Goal: Task Accomplishment & Management: Manage account settings

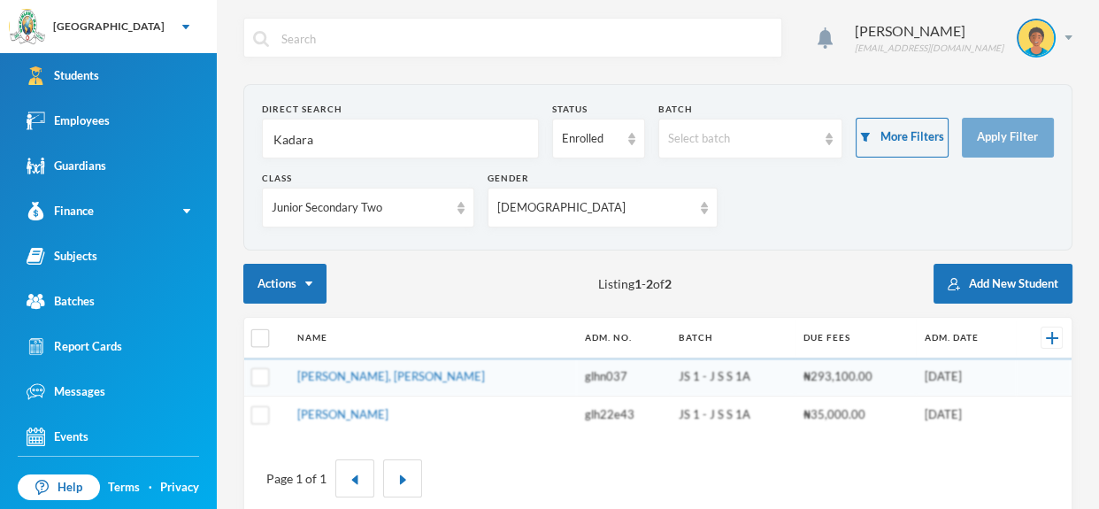
click at [453, 126] on input "Kadara" at bounding box center [401, 139] width 258 height 40
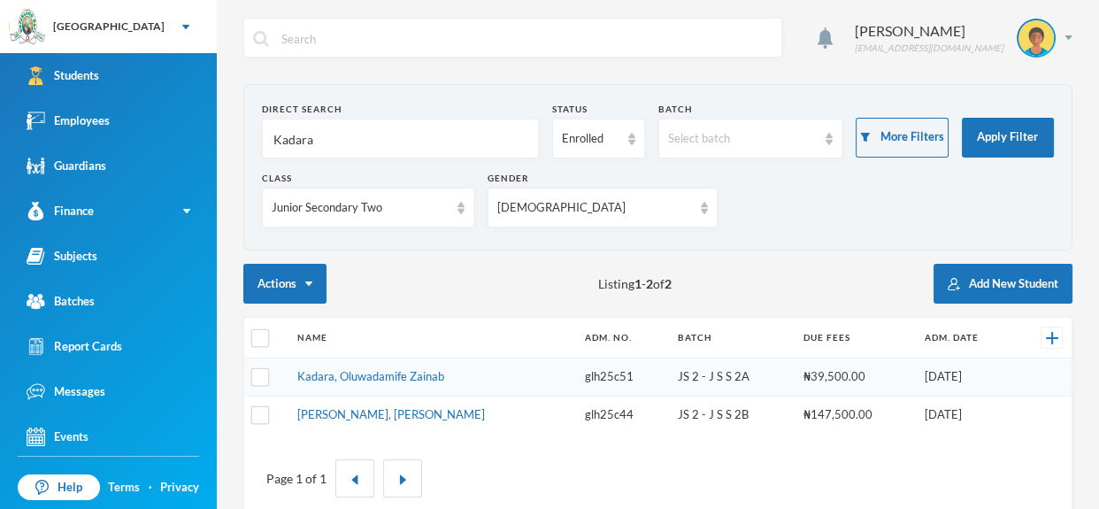
click at [448, 373] on td "Kadara, Oluwadamife Zainab" at bounding box center [433, 377] width 288 height 38
click at [425, 377] on link "Kadara, Oluwadamife Zainab" at bounding box center [370, 376] width 147 height 14
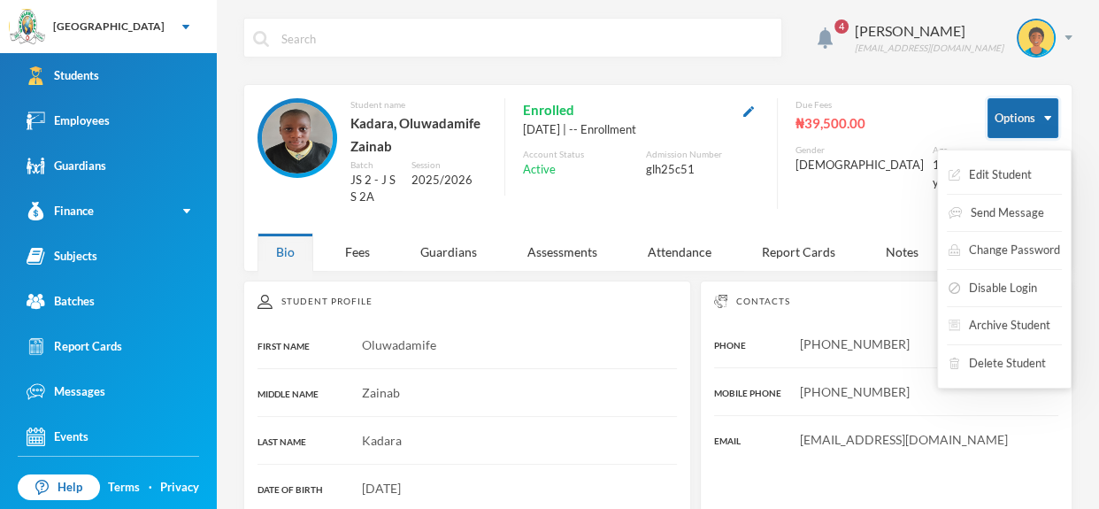
click at [1051, 119] on img "button" at bounding box center [1047, 118] width 7 height 4
click at [1013, 170] on button "Edit Student" at bounding box center [990, 175] width 87 height 32
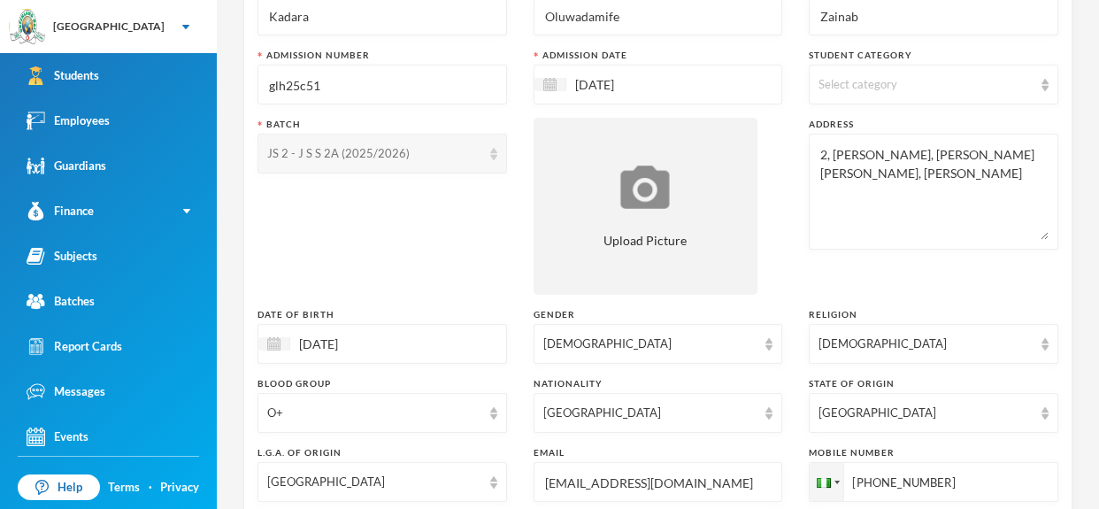
scroll to position [160, 0]
click at [432, 336] on input "17/07/2015" at bounding box center [364, 342] width 149 height 20
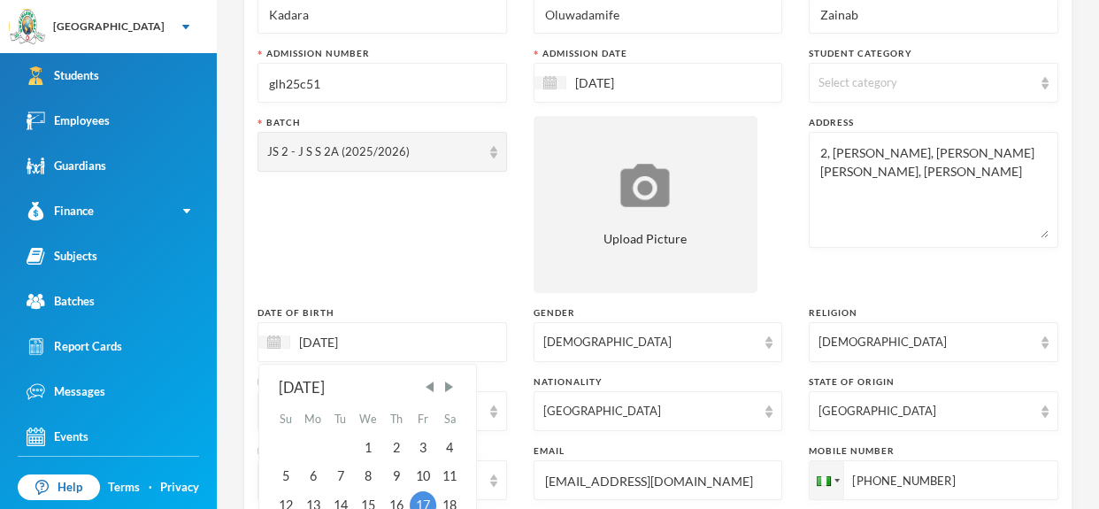
click at [349, 351] on input "17/07/2015" at bounding box center [364, 342] width 149 height 20
click at [410, 332] on input "17/07/2015" at bounding box center [364, 342] width 149 height 20
click at [347, 341] on input "17/07/02013" at bounding box center [364, 342] width 149 height 20
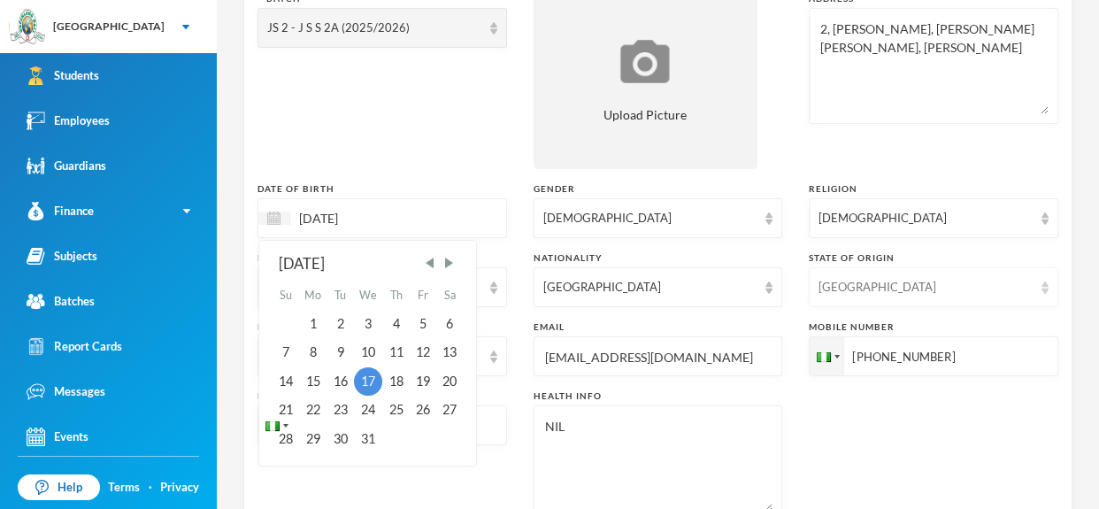
scroll to position [305, 0]
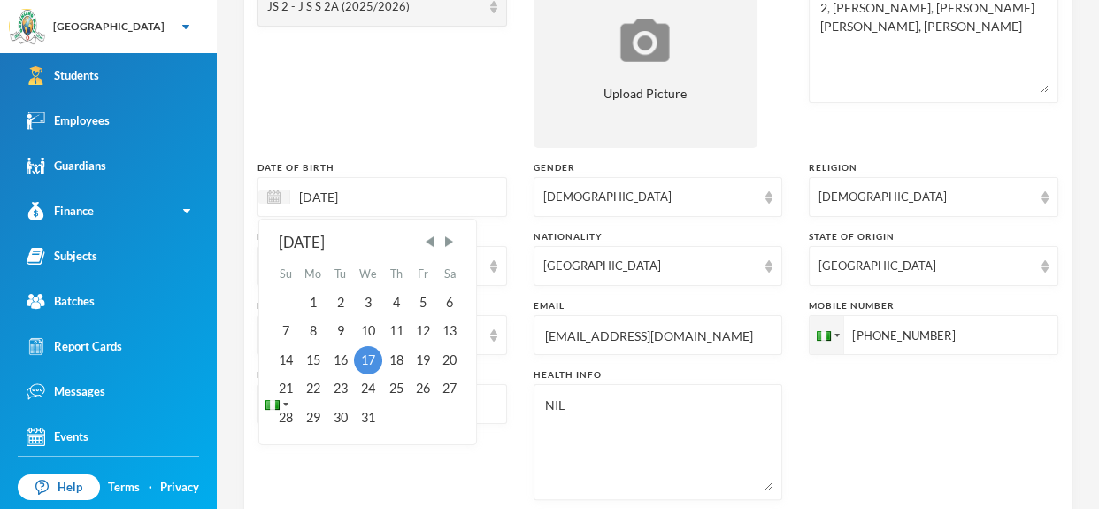
type input "[DATE]"
click at [510, 474] on div "Surname Kadara First Name Oluwadamife Middle Name Zainab Admission Number glh25…" at bounding box center [658, 173] width 801 height 681
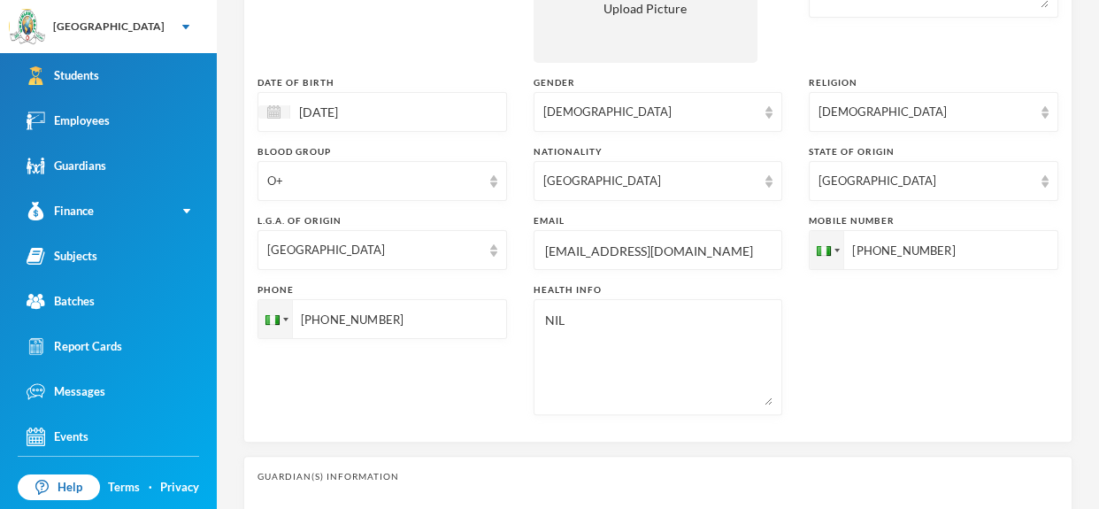
scroll to position [395, 0]
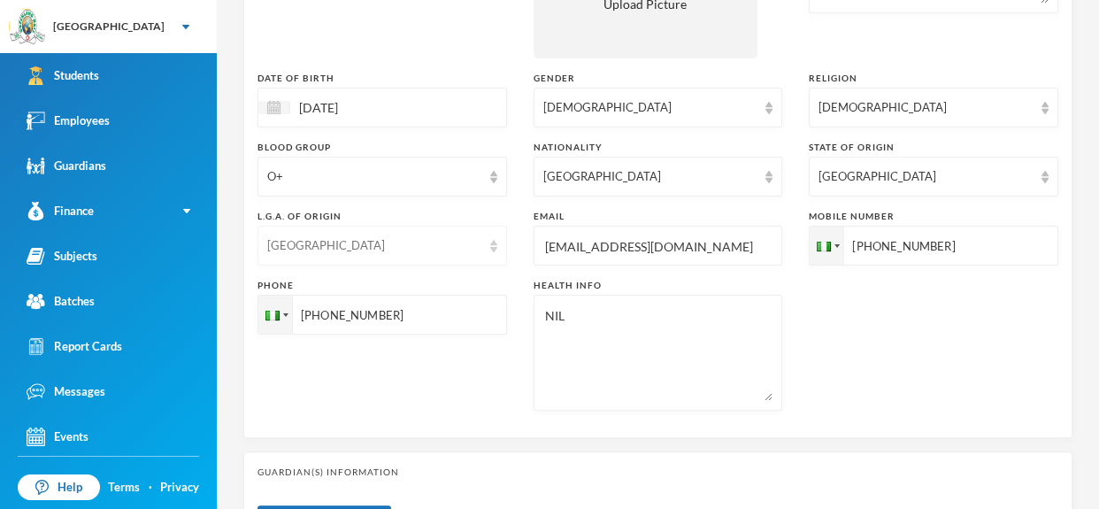
click at [495, 250] on img at bounding box center [493, 246] width 7 height 12
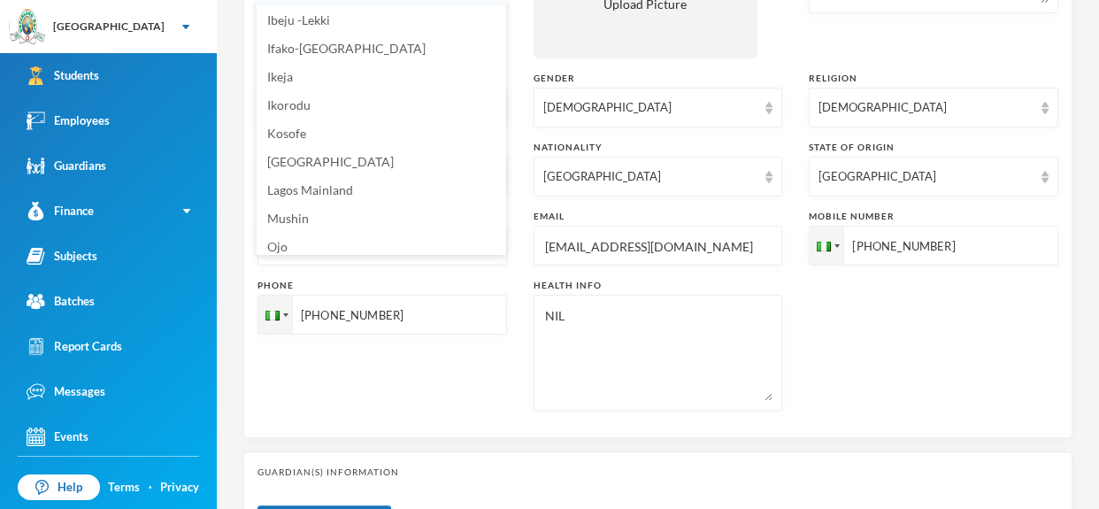
scroll to position [225, 0]
click at [423, 192] on li "Lagos Mainland" at bounding box center [382, 189] width 250 height 28
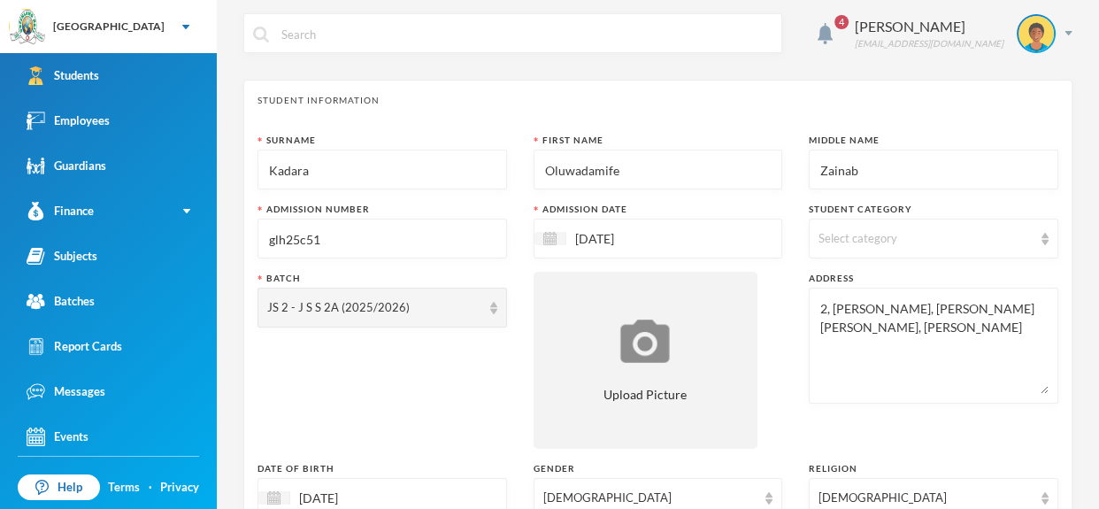
scroll to position [0, 0]
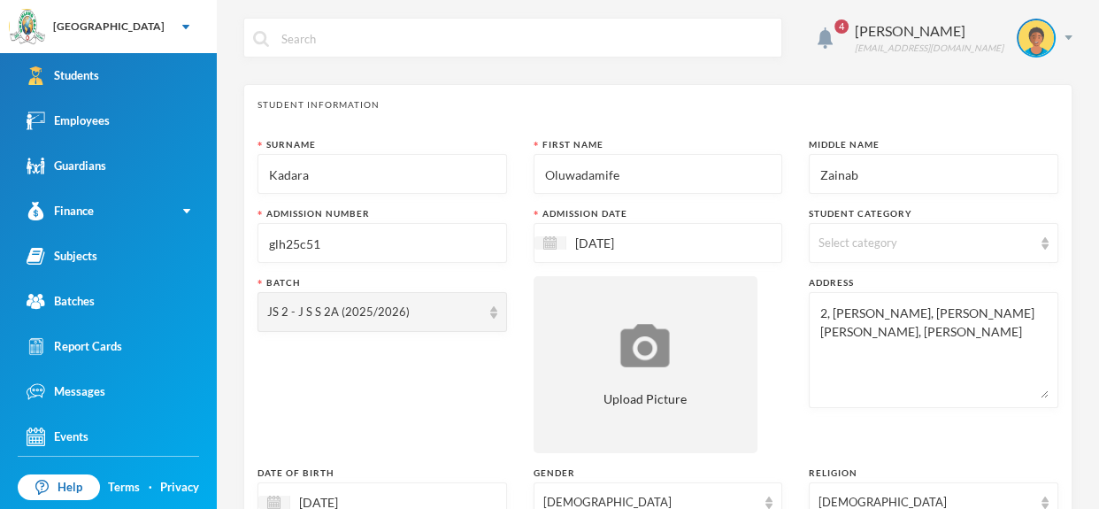
click at [1043, 243] on img at bounding box center [1045, 243] width 7 height 12
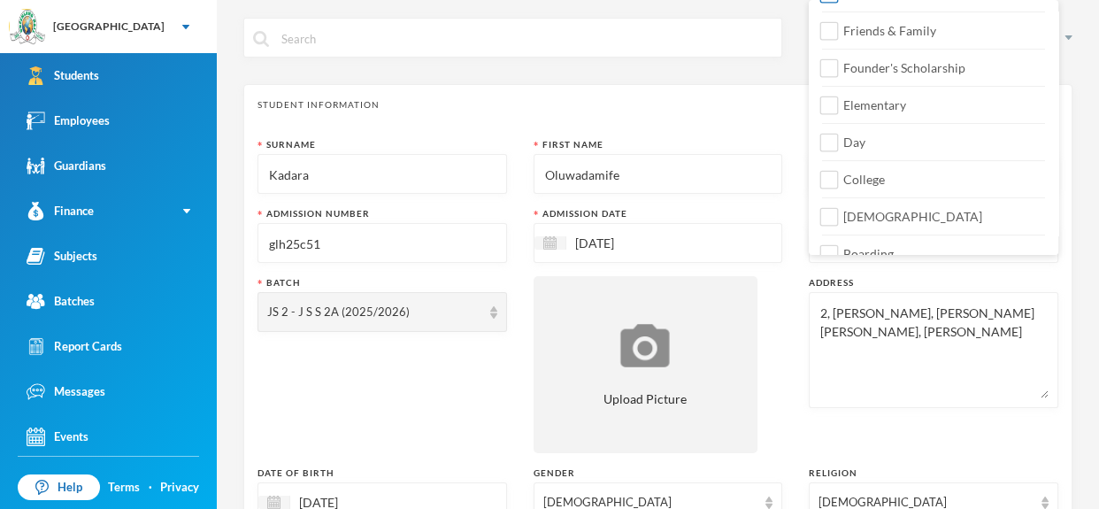
scroll to position [233, 0]
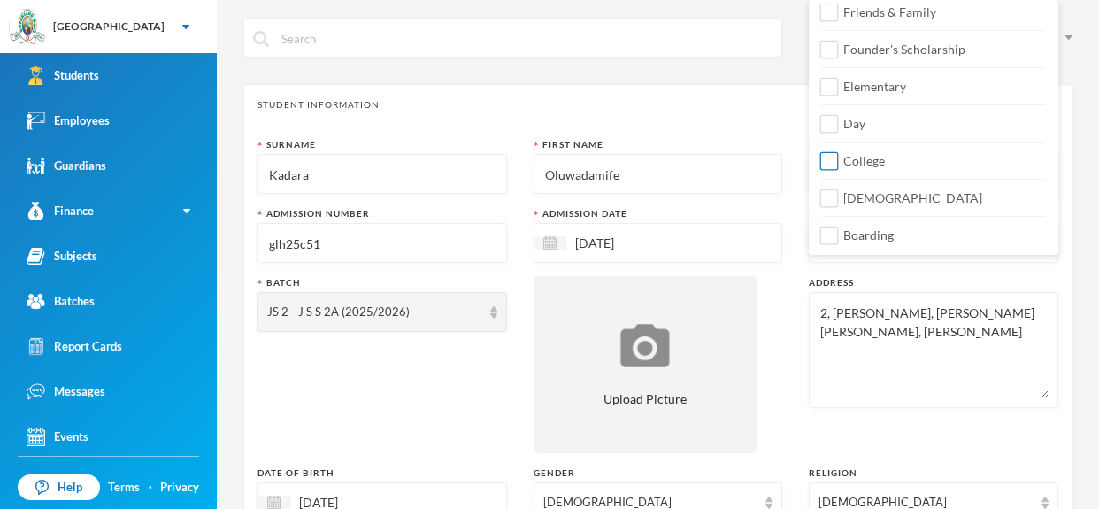
click at [832, 156] on input "College" at bounding box center [830, 161] width 19 height 19
checkbox input "true"
click at [798, 325] on div "Surname Kadara First Name Oluwadamife Middle Name Zainab Admission Number glh25…" at bounding box center [658, 478] width 801 height 681
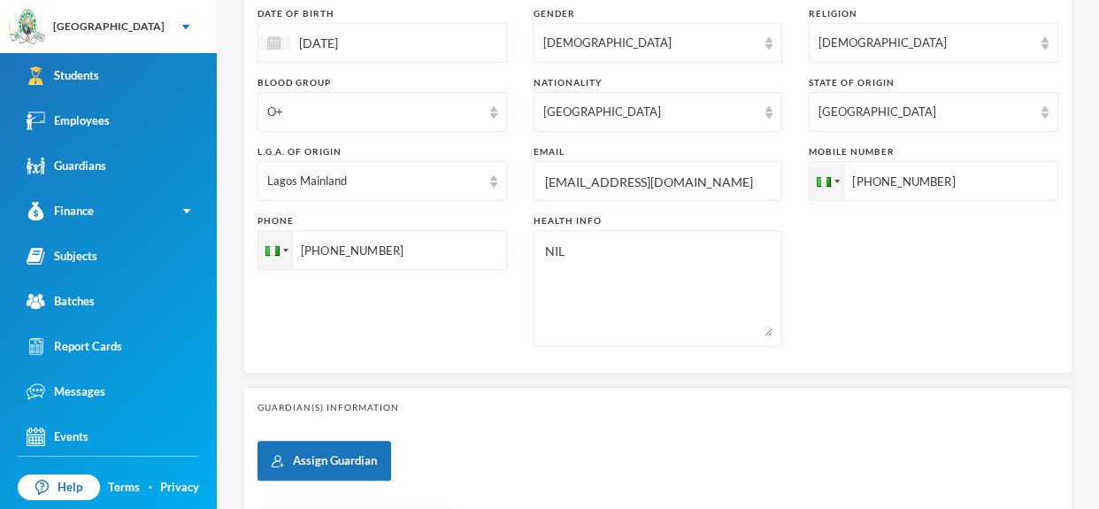
scroll to position [829, 0]
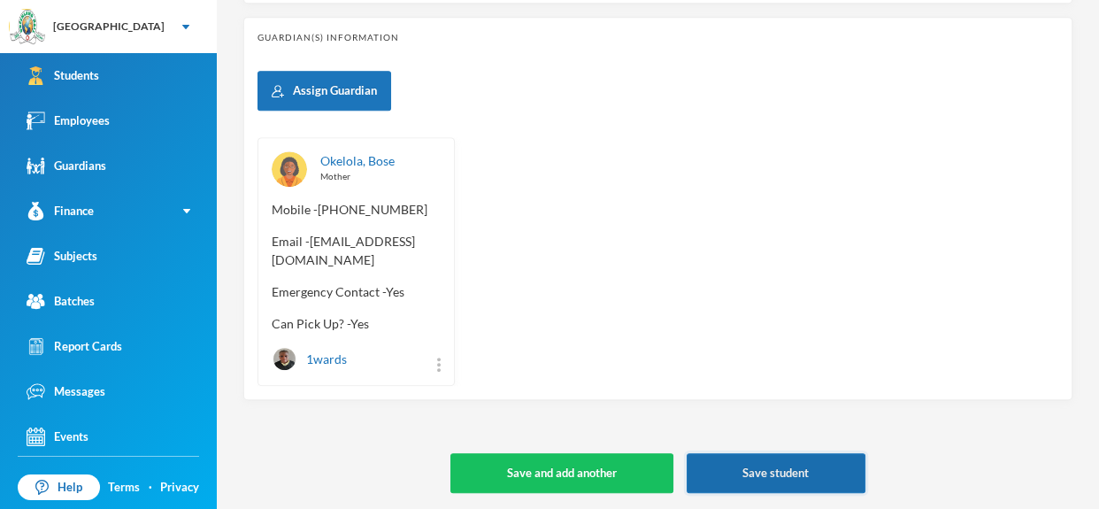
click at [772, 473] on button "Save student" at bounding box center [776, 473] width 179 height 40
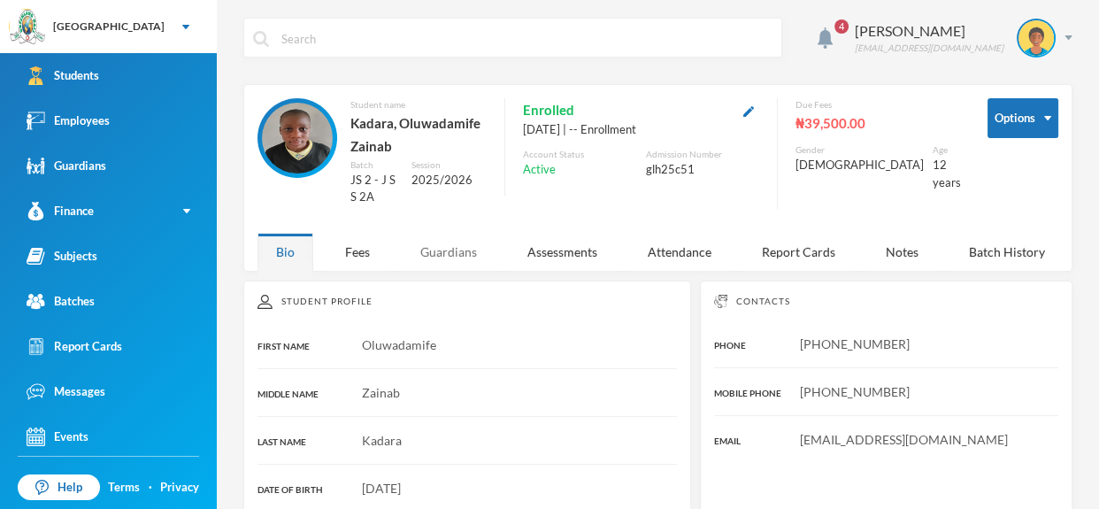
click at [443, 235] on div "Guardians" at bounding box center [449, 252] width 94 height 38
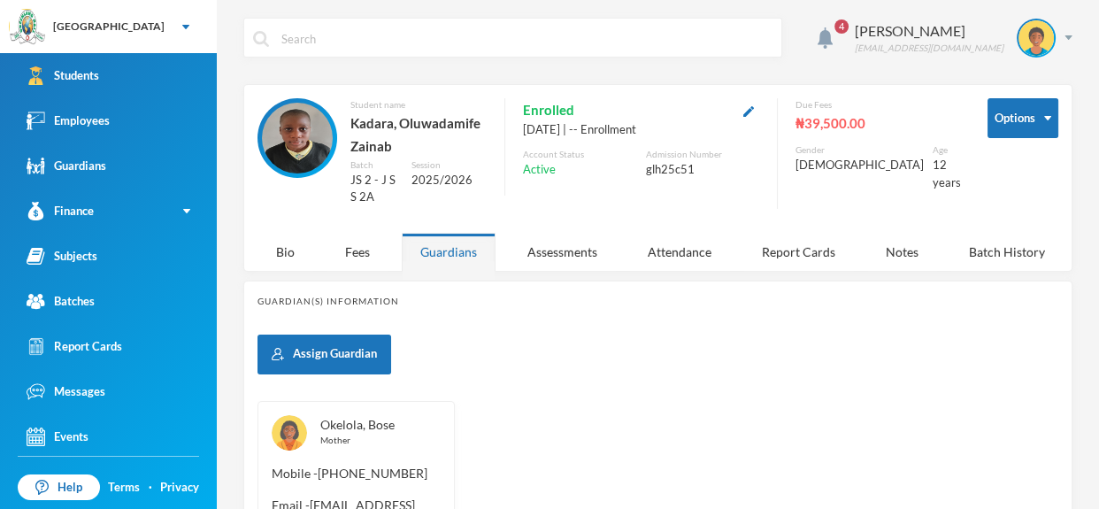
click at [371, 417] on link "Okelola, Bose" at bounding box center [357, 424] width 74 height 15
